Goal: Task Accomplishment & Management: Complete application form

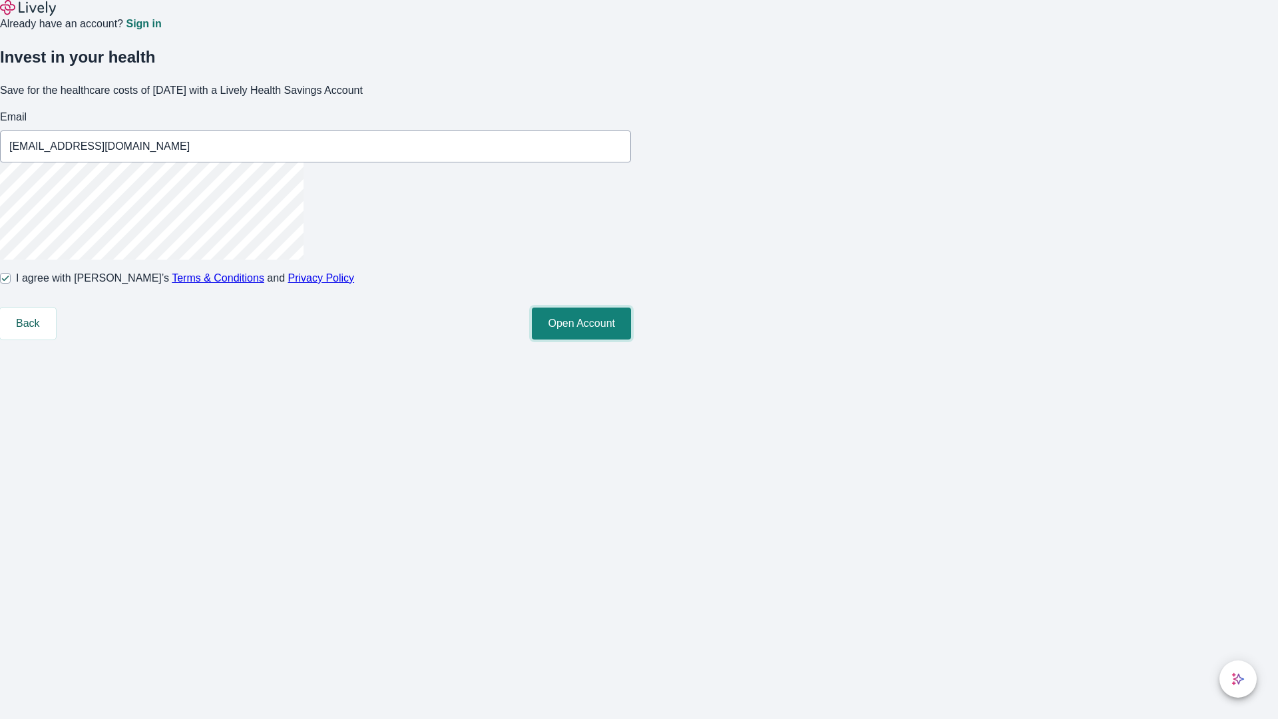
click at [631, 340] on button "Open Account" at bounding box center [581, 324] width 99 height 32
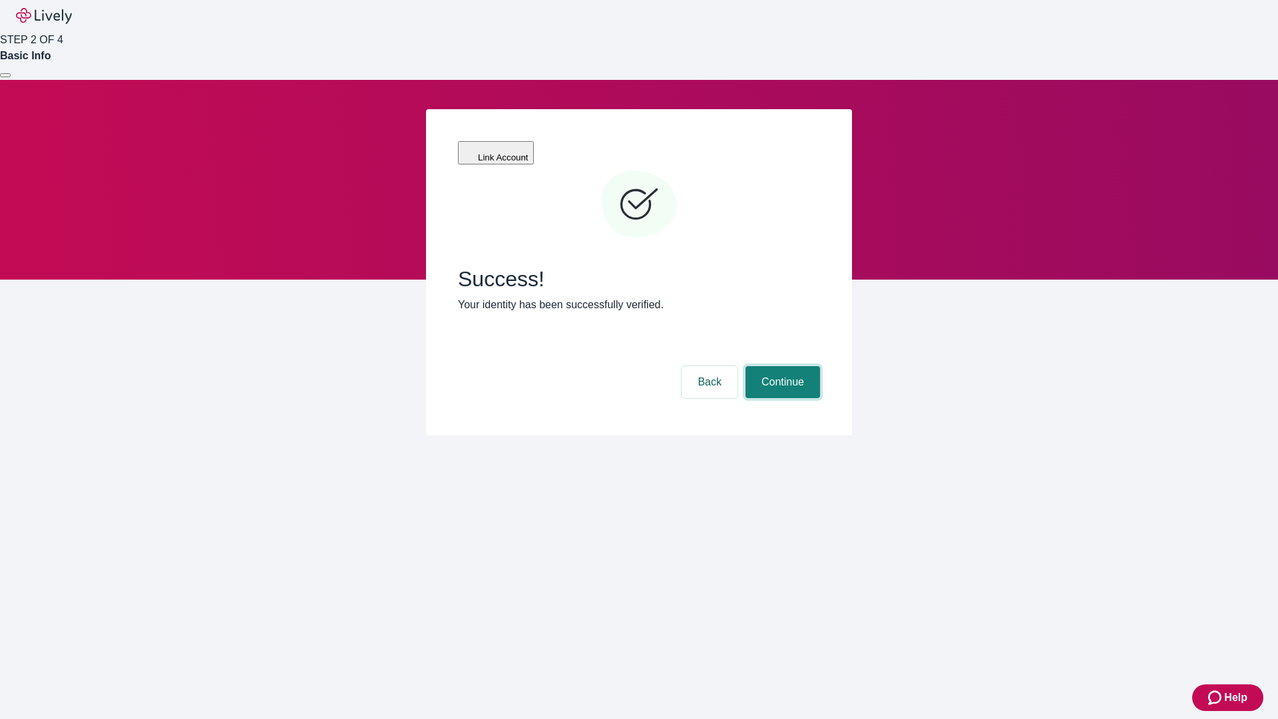
click at [781, 366] on button "Continue" at bounding box center [783, 382] width 75 height 32
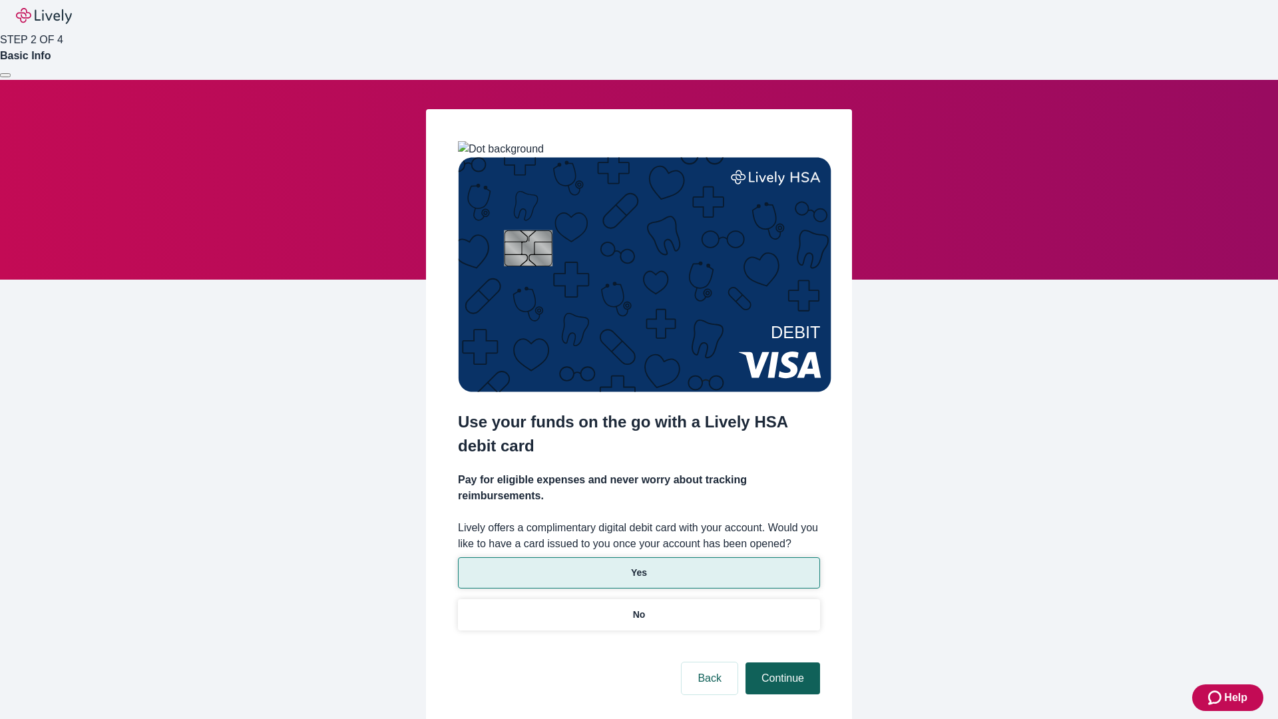
click at [639, 608] on p "No" at bounding box center [639, 615] width 13 height 14
click at [781, 662] on button "Continue" at bounding box center [783, 678] width 75 height 32
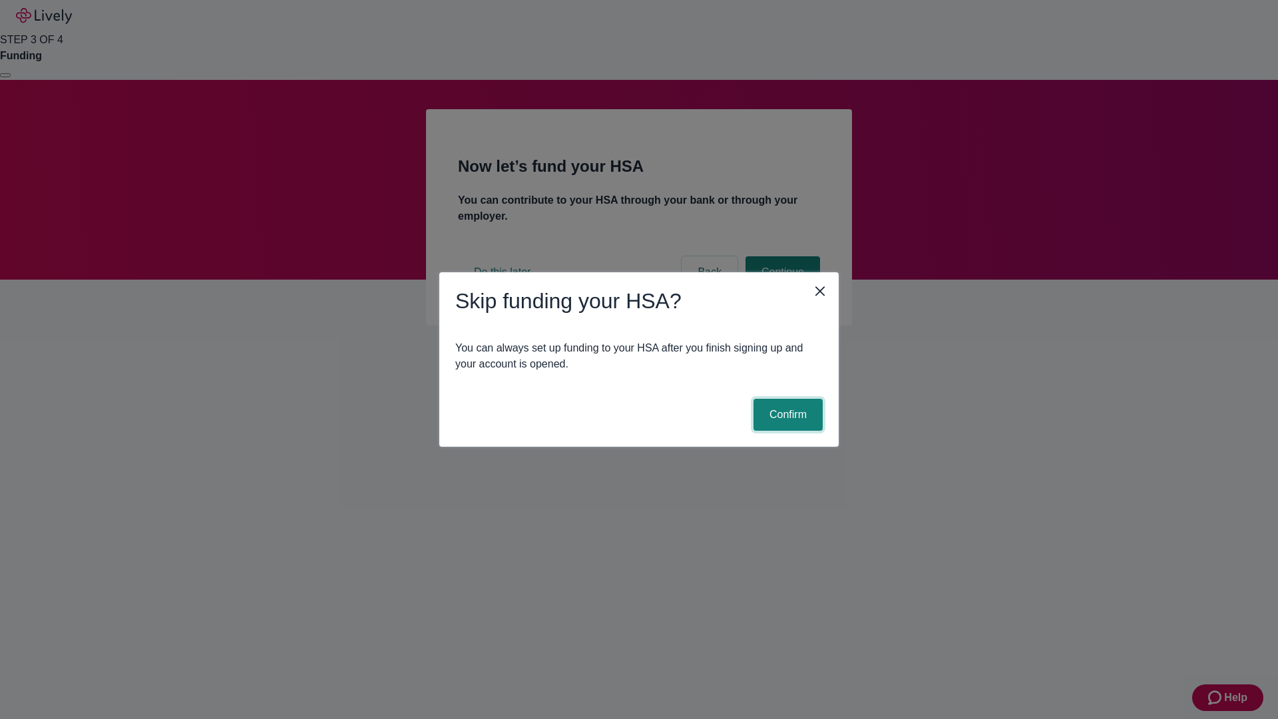
click at [786, 415] on button "Confirm" at bounding box center [788, 415] width 69 height 32
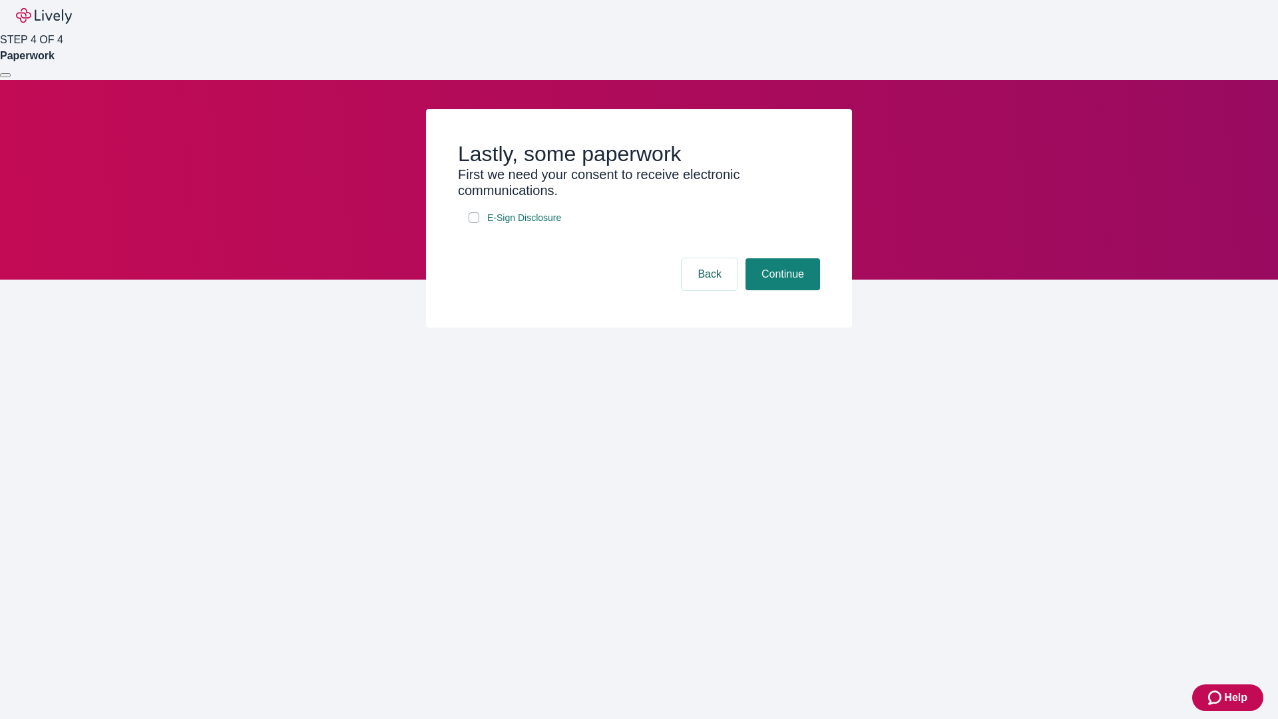
click at [474, 223] on input "E-Sign Disclosure" at bounding box center [474, 217] width 11 height 11
checkbox input "true"
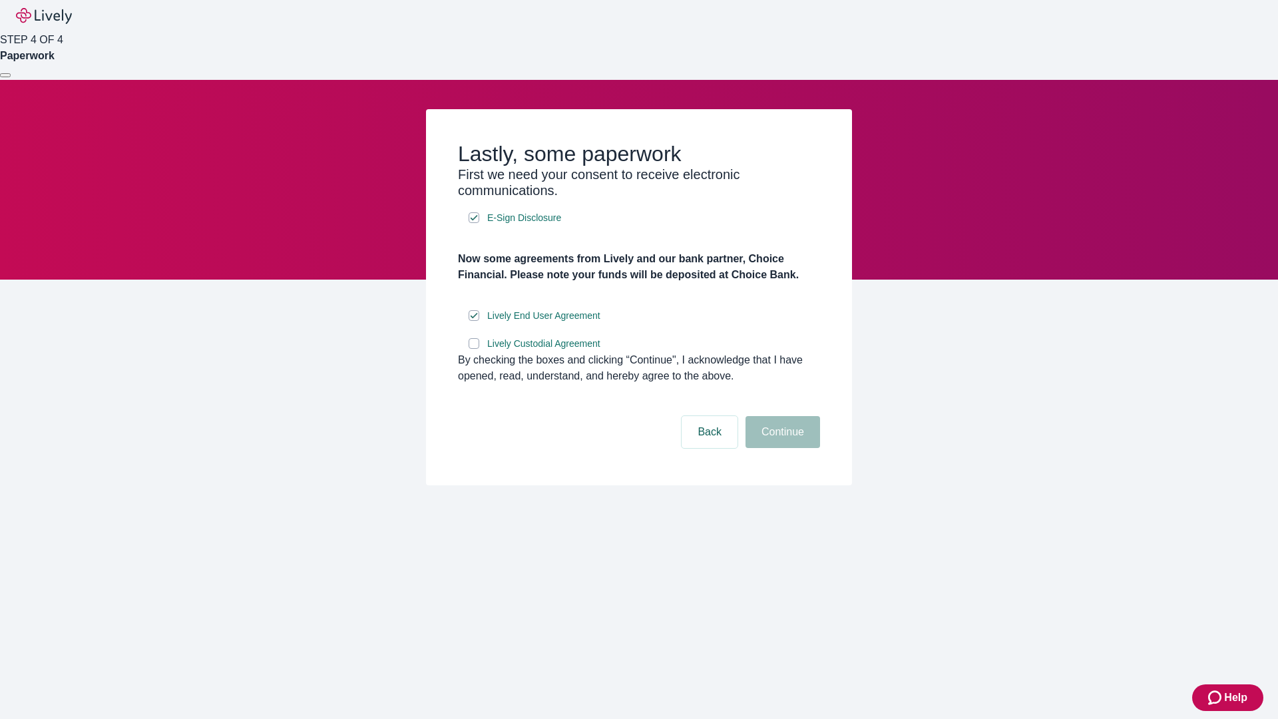
click at [474, 349] on input "Lively Custodial Agreement" at bounding box center [474, 343] width 11 height 11
checkbox input "true"
click at [781, 448] on button "Continue" at bounding box center [783, 432] width 75 height 32
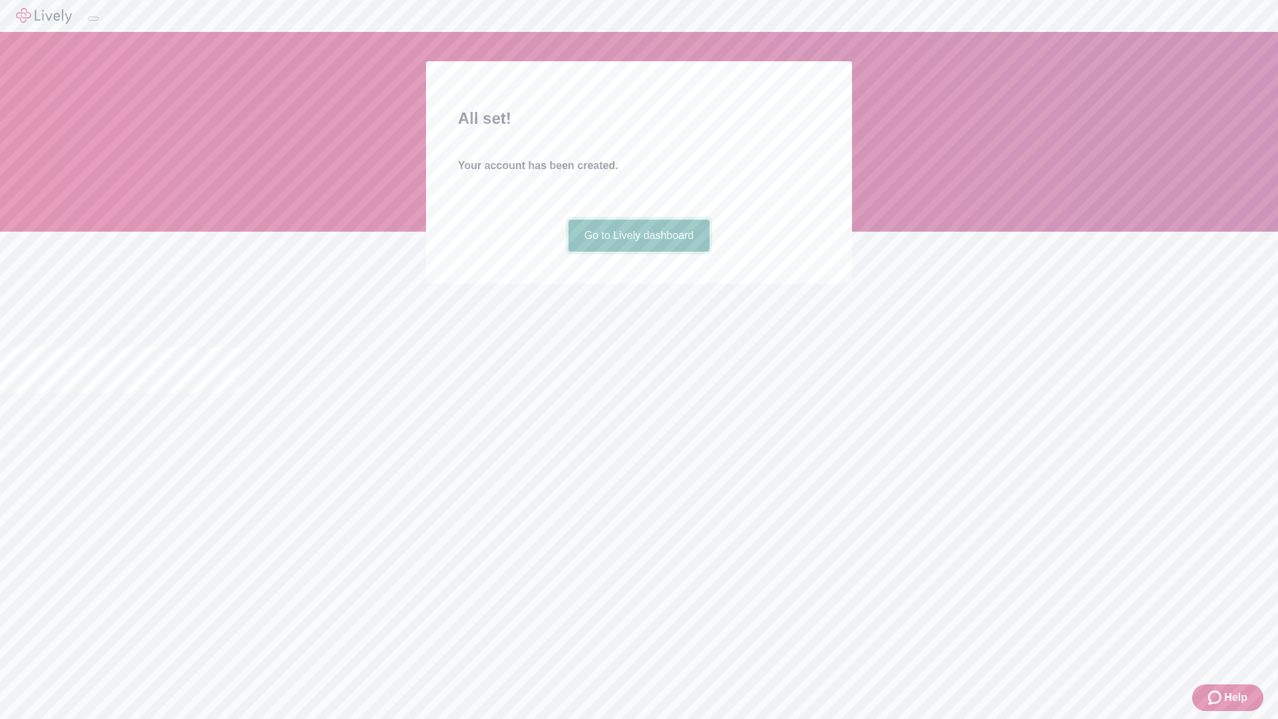
click at [639, 252] on link "Go to Lively dashboard" at bounding box center [640, 236] width 142 height 32
